Goal: Transaction & Acquisition: Purchase product/service

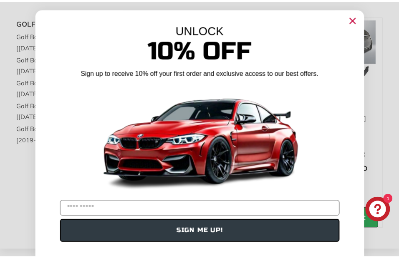
scroll to position [167, 0]
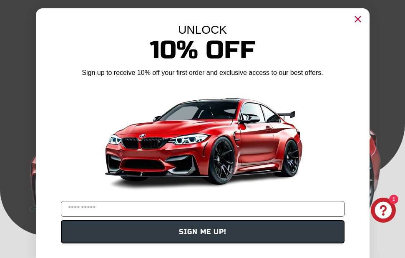
click at [358, 22] on circle "Close dialog" at bounding box center [357, 19] width 13 height 13
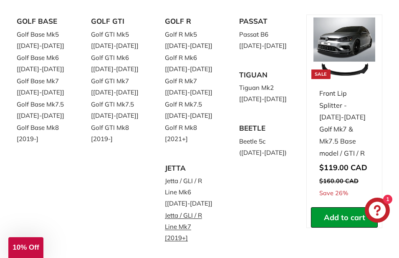
click at [195, 215] on link "Jetta / GLI / R Line Mk7 [2019+]" at bounding box center [190, 227] width 51 height 35
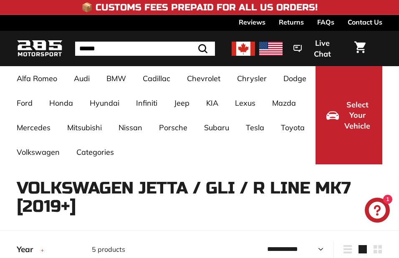
select select "**********"
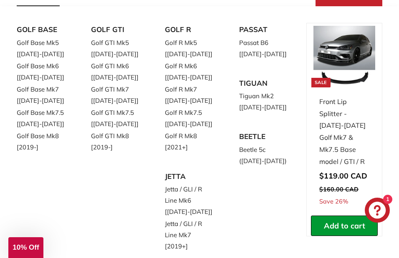
scroll to position [208, 0]
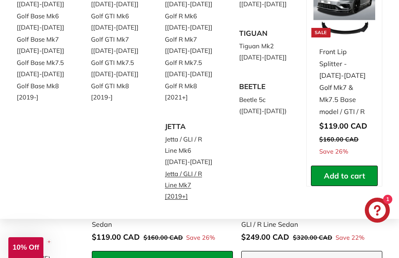
click at [195, 175] on link "Jetta / GLI / R Line Mk7 [2019+]" at bounding box center [190, 185] width 51 height 35
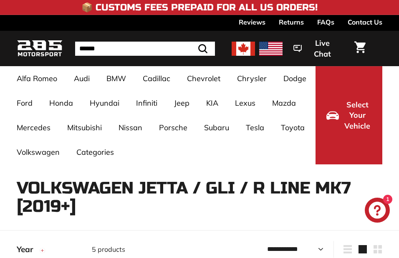
select select "**********"
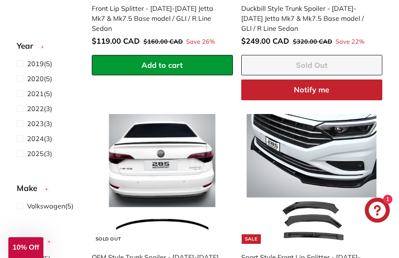
scroll to position [292, 0]
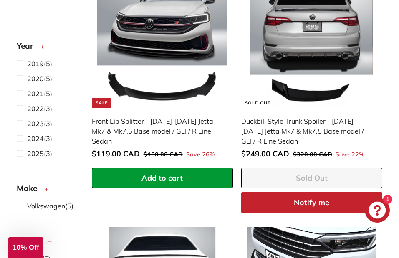
click at [316, 51] on img at bounding box center [311, 43] width 130 height 130
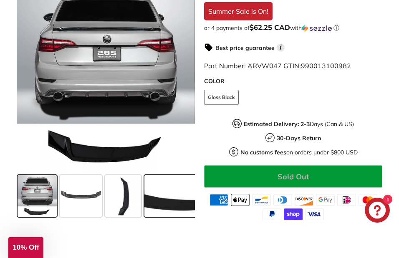
scroll to position [292, 0]
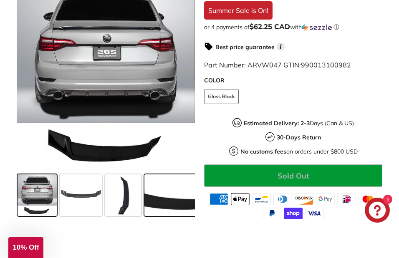
click at [172, 183] on span at bounding box center [175, 196] width 63 height 42
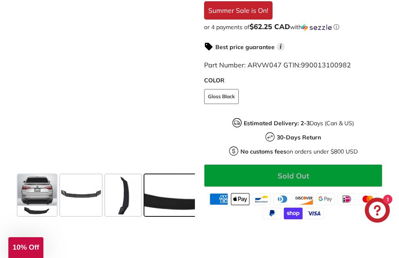
scroll to position [0, 70]
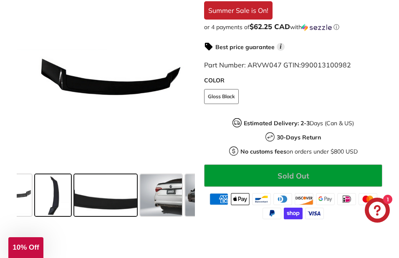
drag, startPoint x: 152, startPoint y: 193, endPoint x: 49, endPoint y: 195, distance: 102.6
click at [49, 195] on div at bounding box center [106, 195] width 178 height 48
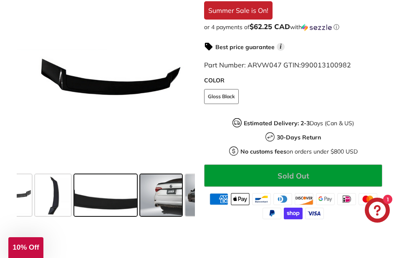
click at [168, 190] on span at bounding box center [161, 196] width 42 height 42
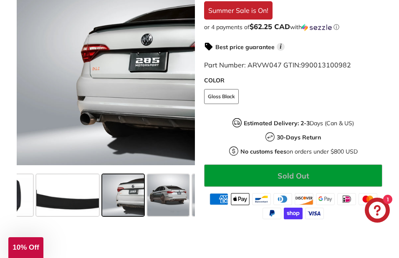
scroll to position [0, 125]
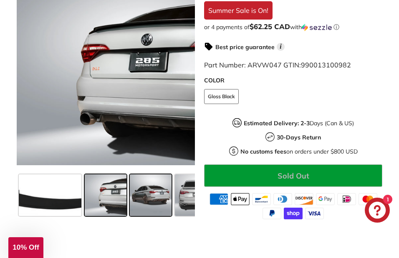
click at [157, 190] on span at bounding box center [151, 196] width 42 height 42
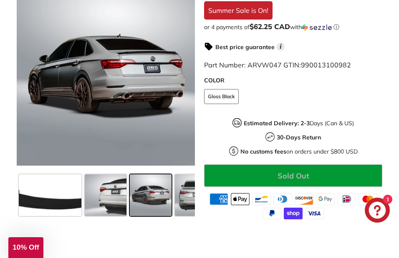
click at [157, 190] on span at bounding box center [151, 196] width 42 height 42
click at [186, 194] on span at bounding box center [196, 196] width 42 height 42
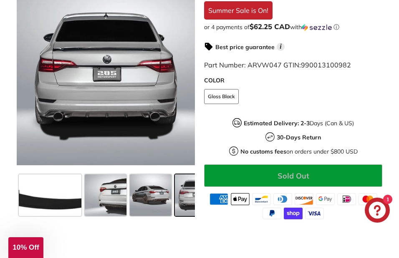
scroll to position [0, 194]
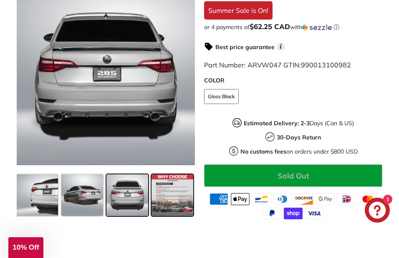
click at [176, 194] on span at bounding box center [172, 196] width 42 height 42
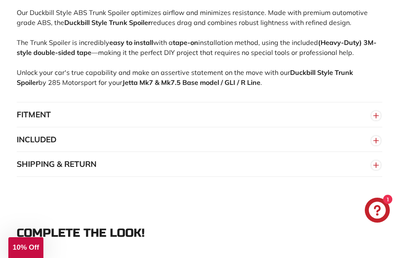
scroll to position [875, 0]
